Goal: Find specific page/section: Find specific page/section

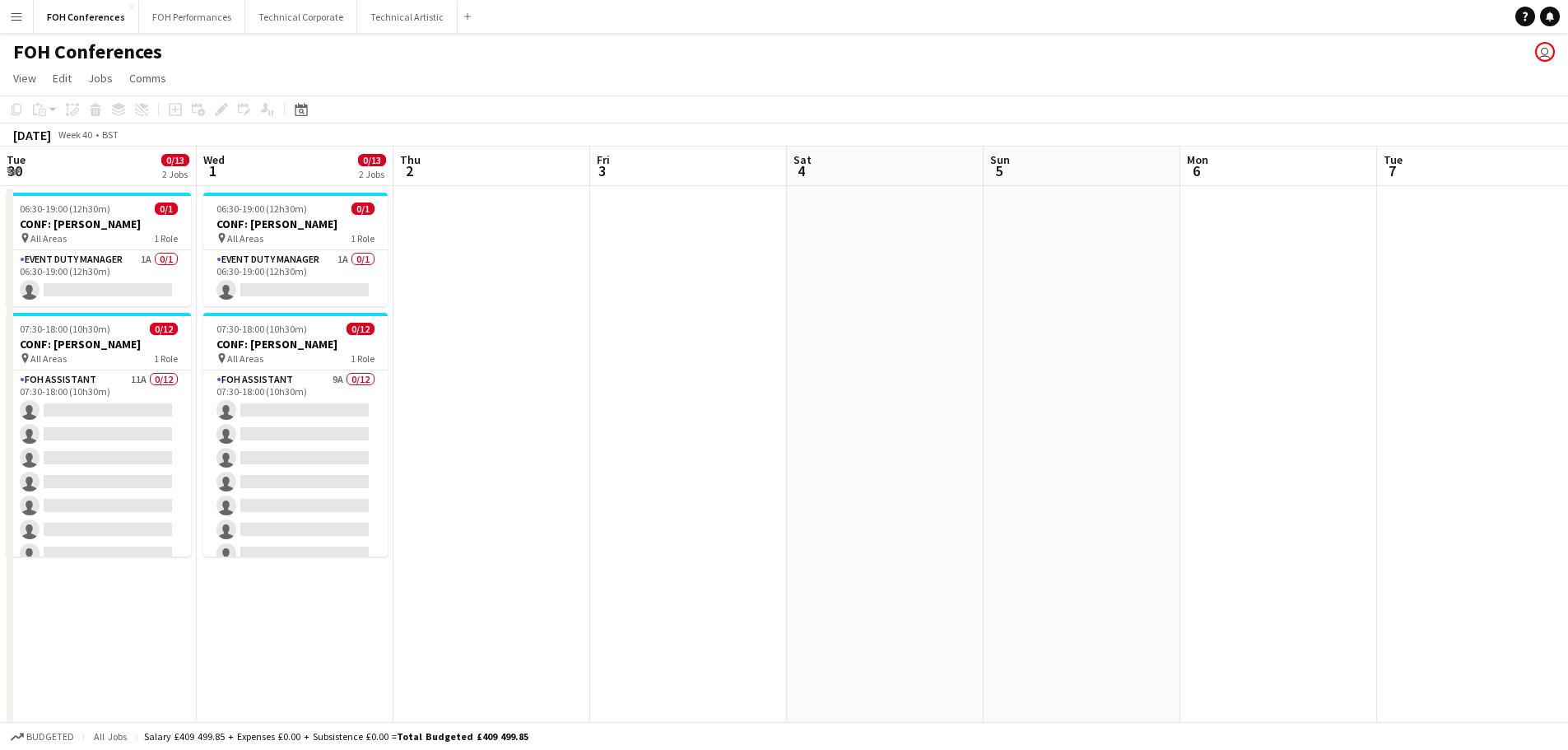
scroll to position [0, 482]
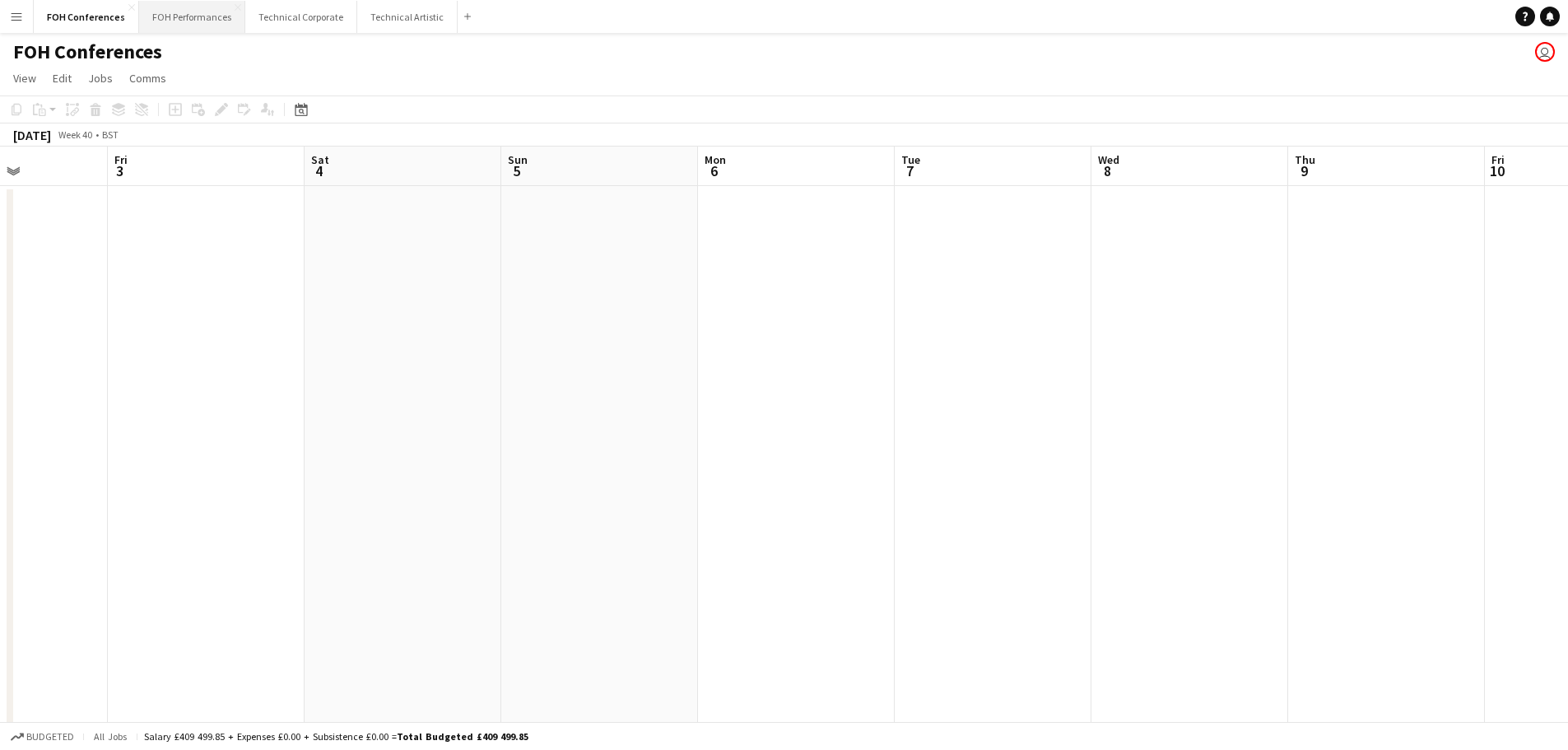
click at [184, 24] on button "FOH Performances Close" at bounding box center [192, 17] width 106 height 32
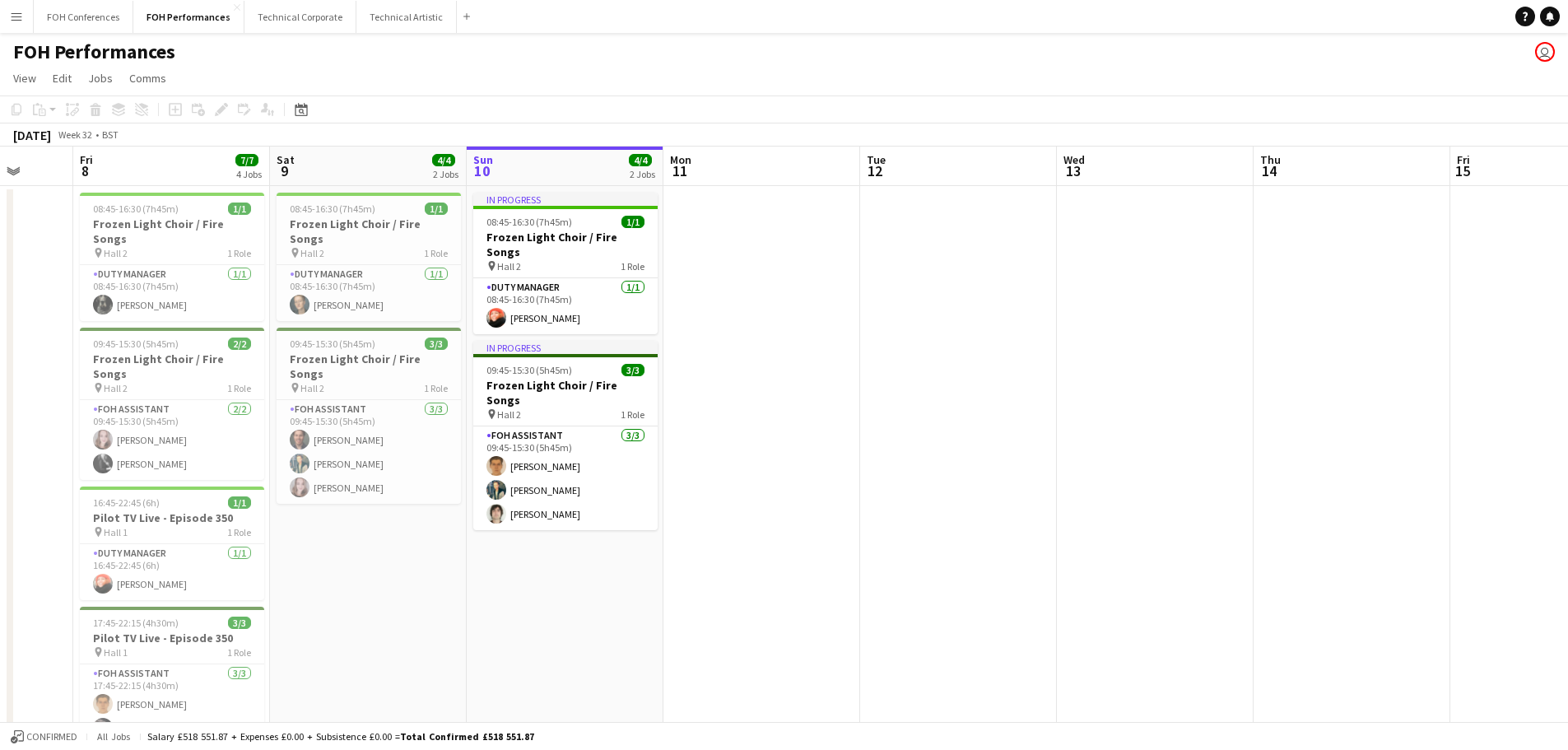
scroll to position [0, 509]
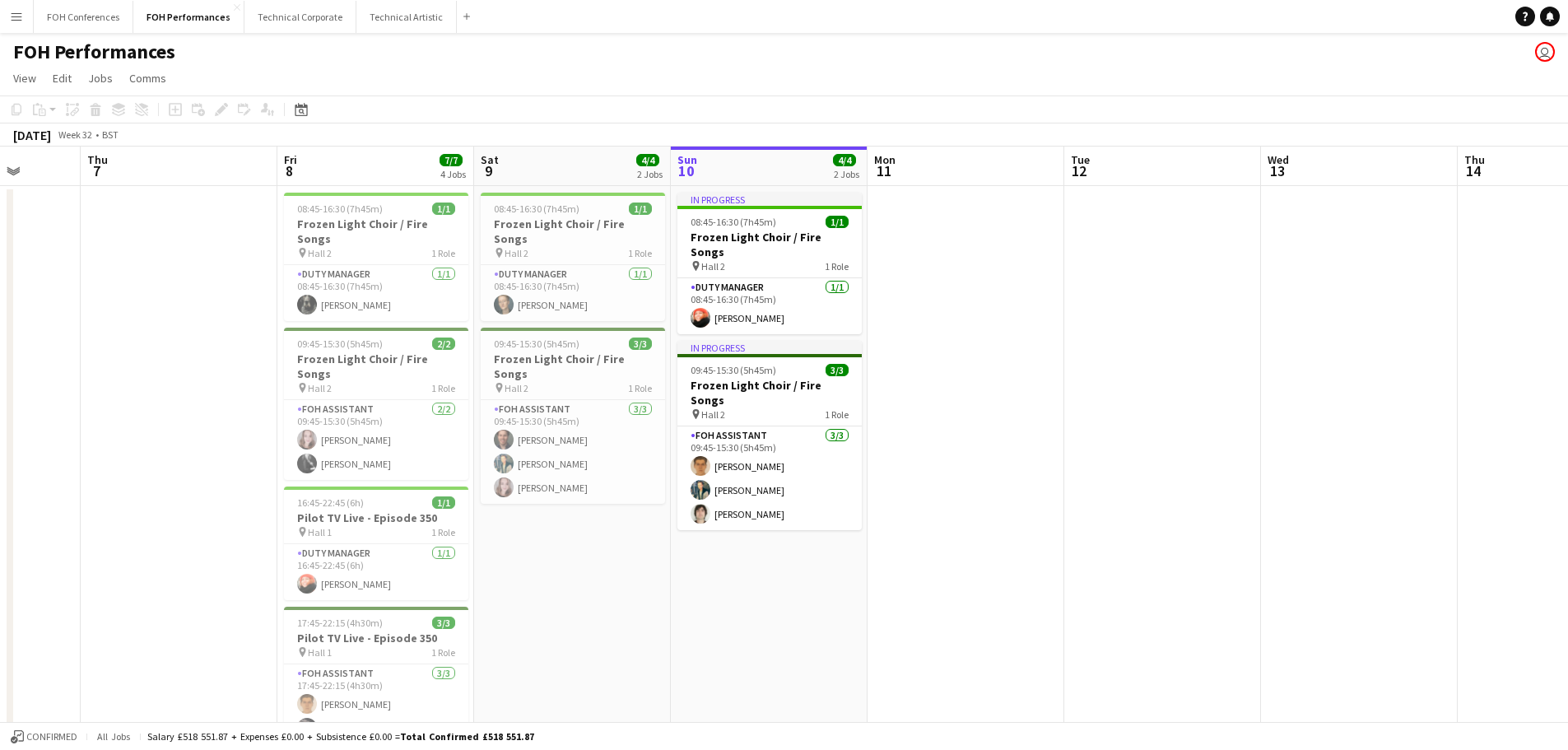
drag, startPoint x: 715, startPoint y: 414, endPoint x: 1189, endPoint y: 410, distance: 474.0
click at [1189, 410] on app-calendar-viewport "Mon 4 Tue 5 Wed 6 Thu 7 Fri 8 7/7 4 Jobs Sat 9 4/4 2 Jobs Sun 10 4/4 2 Jobs Mon…" at bounding box center [784, 490] width 1568 height 689
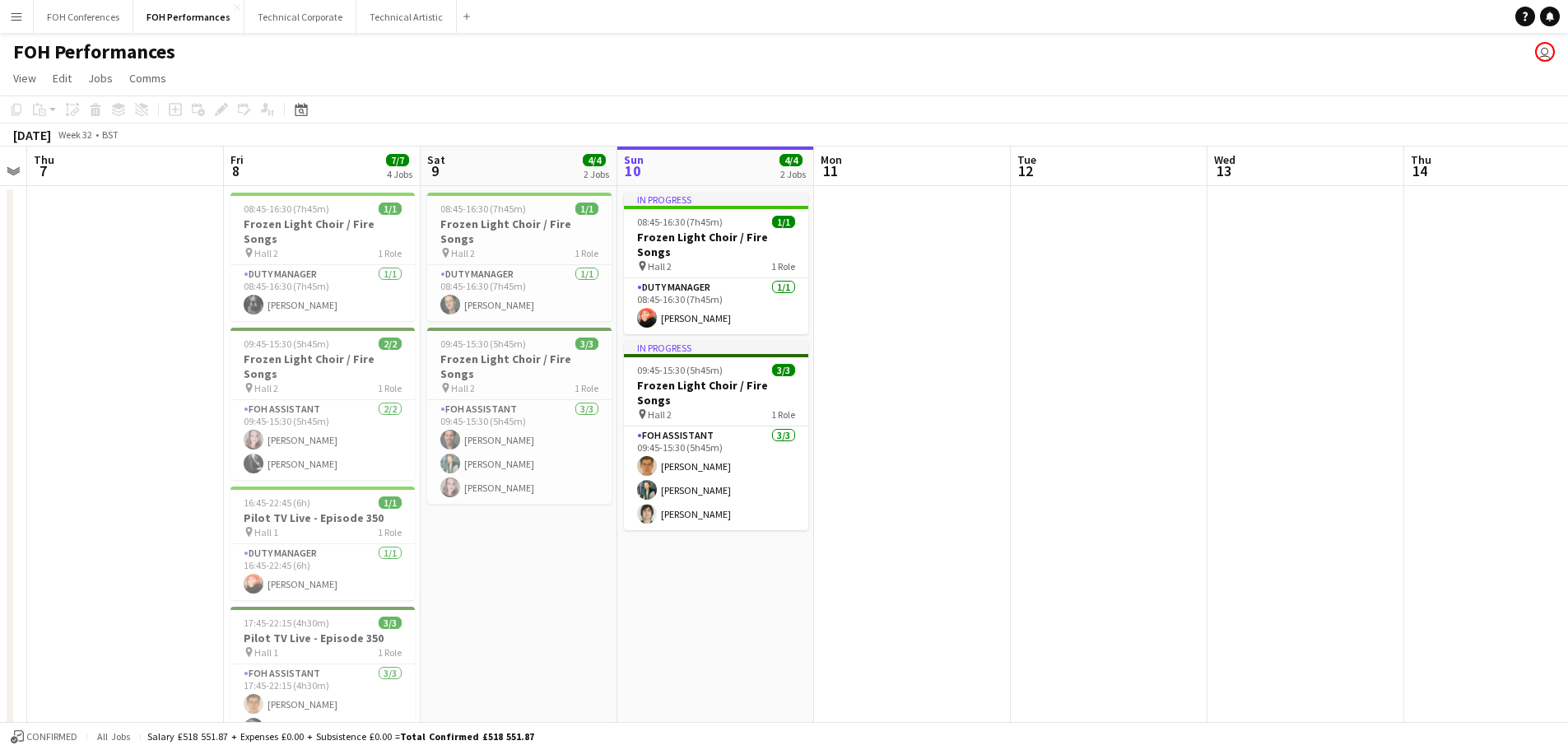
drag, startPoint x: 1264, startPoint y: 450, endPoint x: 506, endPoint y: 460, distance: 758.1
click at [508, 460] on app-calendar-viewport "Mon 4 Tue 5 Wed 6 Thu 7 Fri 8 7/7 4 Jobs Sat 9 4/4 2 Jobs Sun 10 4/4 2 Jobs Mon…" at bounding box center [784, 490] width 1568 height 689
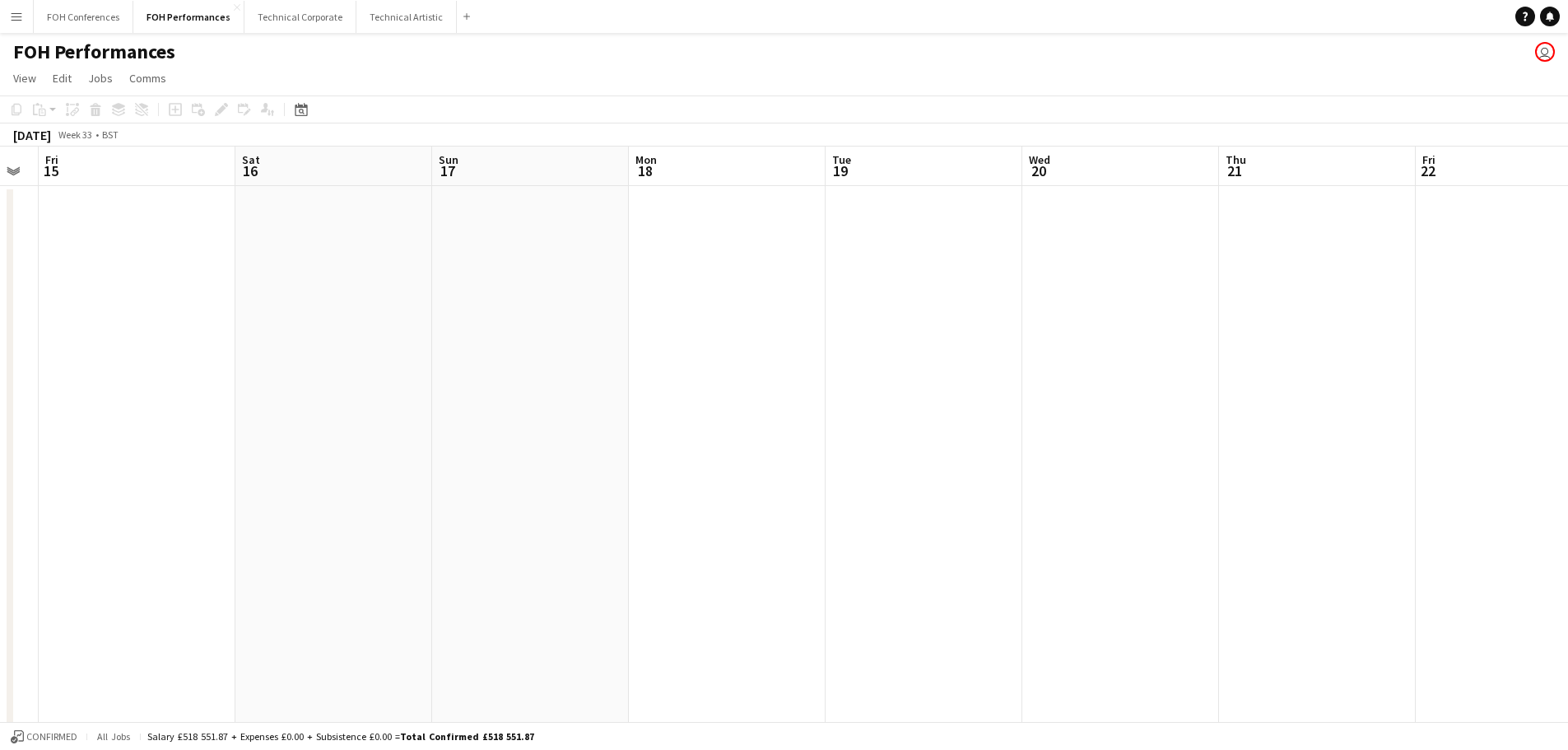
drag, startPoint x: 1172, startPoint y: 446, endPoint x: 325, endPoint y: 452, distance: 847.0
click at [325, 452] on app-calendar-viewport "Tue 12 Wed 13 Thu 14 Fri 15 Sat 16 Sun 17 Mon 18 Tue 19 Wed 20 Thu 21 Fri 22 Sa…" at bounding box center [784, 490] width 1568 height 689
drag, startPoint x: 915, startPoint y: 445, endPoint x: -34, endPoint y: 483, distance: 949.8
click at [0, 483] on html "Menu Boards Boards Boards All jobs Status Workforce Workforce My Workforce Recr…" at bounding box center [784, 431] width 1568 height 864
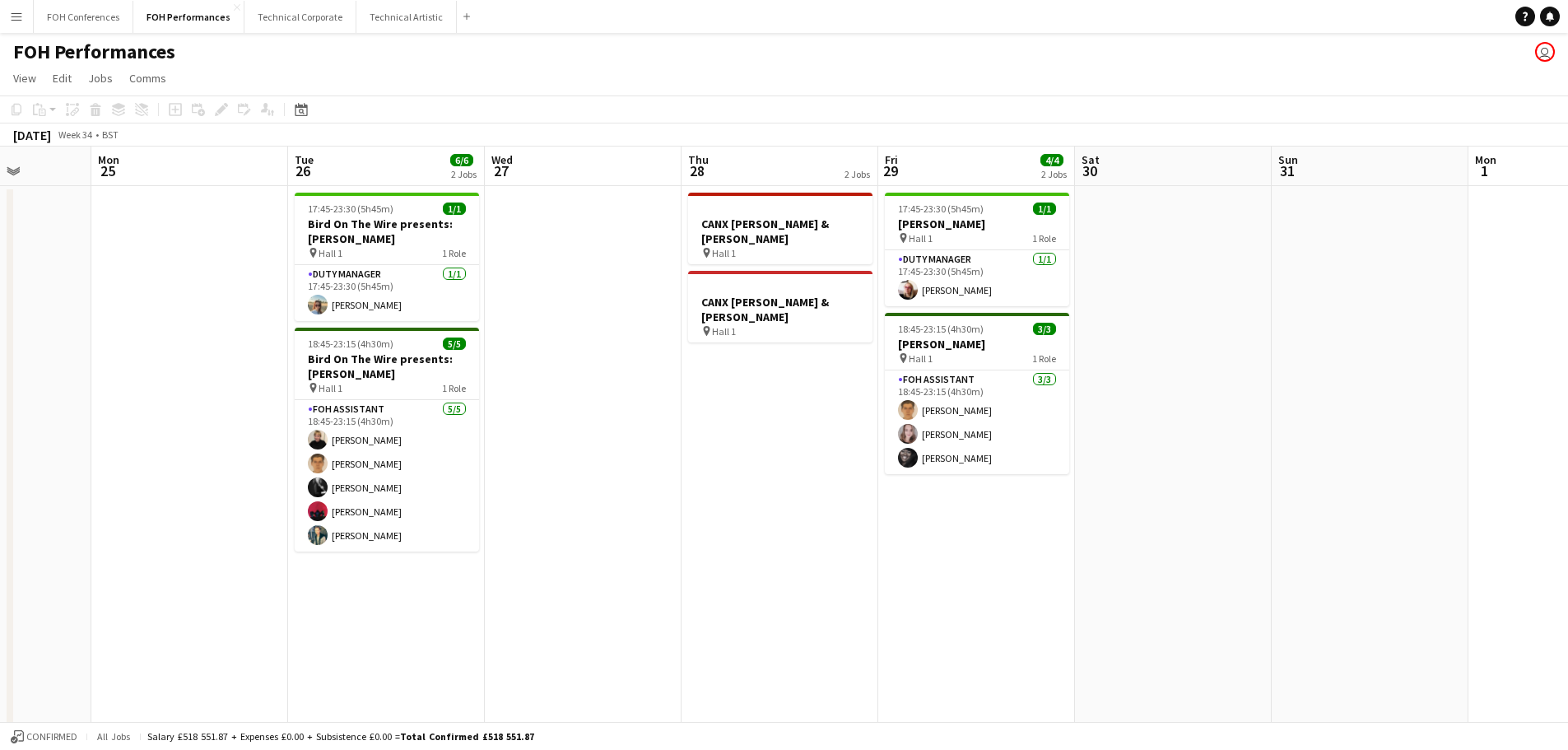
drag, startPoint x: 960, startPoint y: 487, endPoint x: 89, endPoint y: 488, distance: 871.0
click at [63, 491] on app-calendar-viewport "Fri 22 Sat 23 Sun 24 Mon 25 Tue 26 6/6 2 Jobs Wed 27 Thu 28 2 Jobs Fri 29 4/4 2…" at bounding box center [784, 490] width 1568 height 689
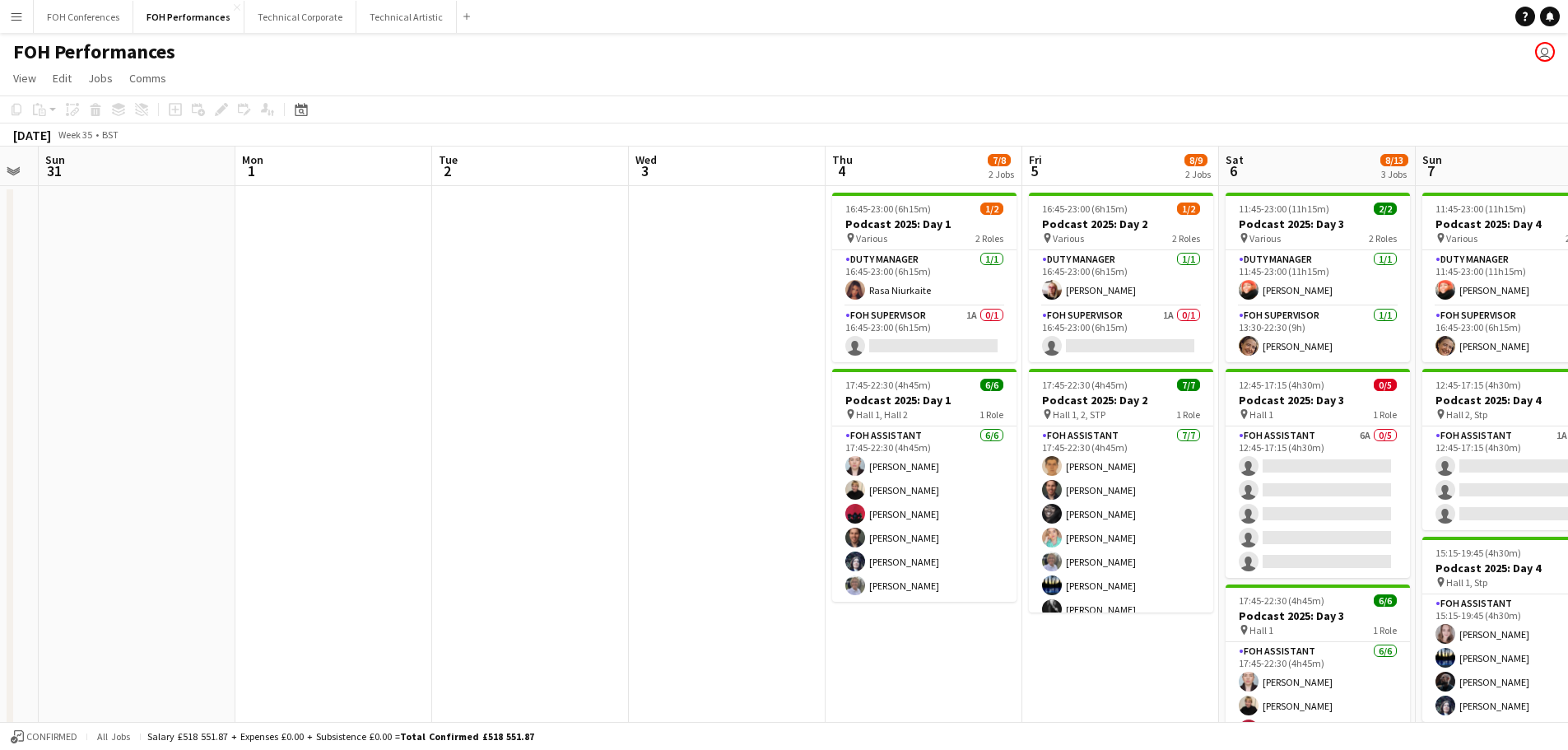
drag, startPoint x: 749, startPoint y: 494, endPoint x: 94, endPoint y: 493, distance: 655.0
click at [94, 493] on app-calendar-viewport "Thu 28 2 Jobs Fri 29 4/4 2 Jobs Sat 30 Sun 31 Mon 1 Tue 2 Wed 3 Thu 4 7/8 2 Job…" at bounding box center [784, 525] width 1568 height 758
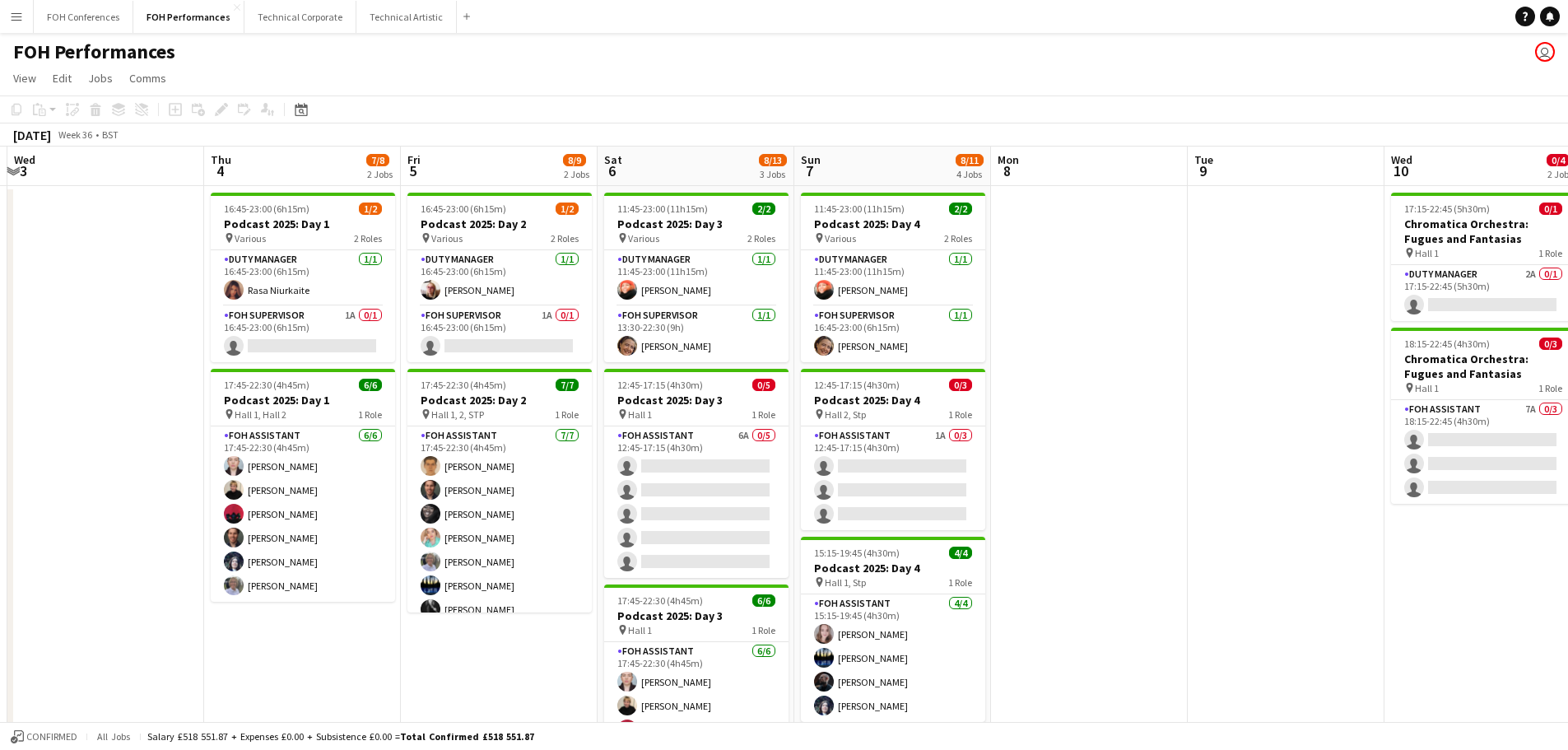
scroll to position [0, 340]
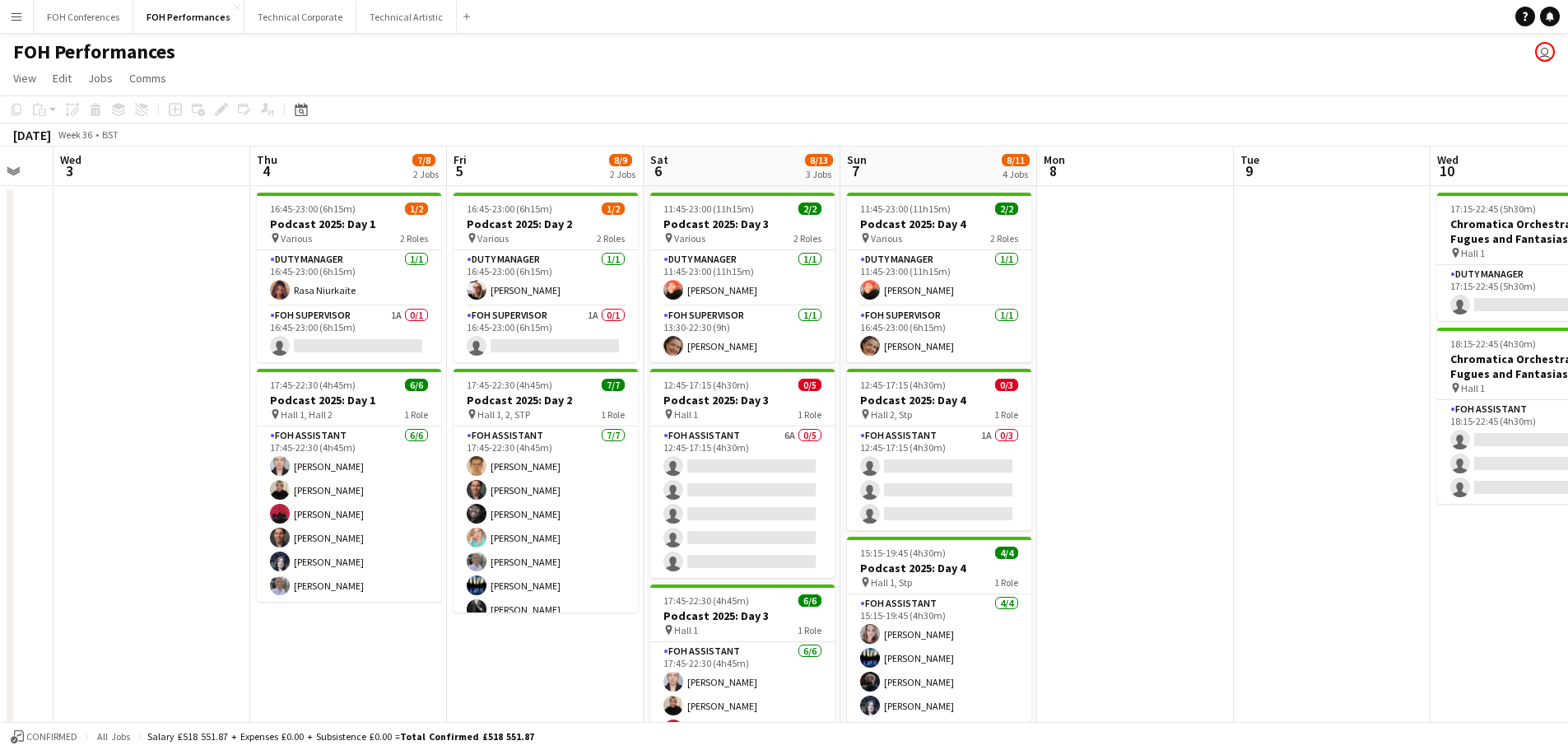
drag, startPoint x: 721, startPoint y: 468, endPoint x: 146, endPoint y: 453, distance: 575.2
click at [146, 453] on app-calendar-viewport "Mon 1 Tue 2 Wed 3 Thu 4 7/8 2 Jobs Fri 5 8/9 2 Jobs Sat 6 8/13 3 Jobs Sun 7 8/1…" at bounding box center [784, 525] width 1568 height 758
